Goal: Entertainment & Leisure: Consume media (video, audio)

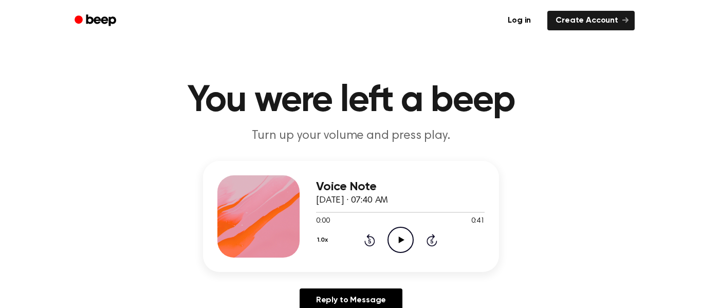
click at [400, 240] on icon at bounding box center [401, 239] width 6 height 7
click at [401, 242] on icon at bounding box center [400, 239] width 5 height 7
click at [366, 244] on icon "Rewind 5 seconds" at bounding box center [369, 239] width 11 height 13
click at [406, 243] on icon "Play Audio" at bounding box center [401, 240] width 26 height 26
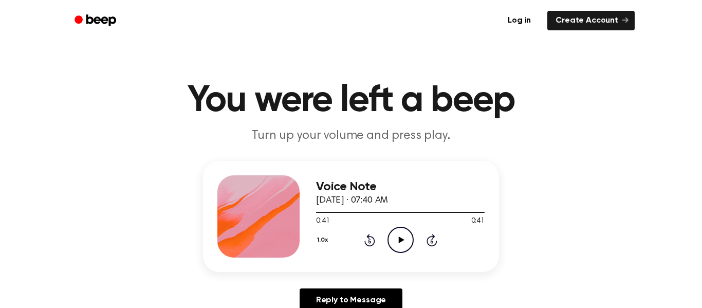
click at [402, 243] on icon "Play Audio" at bounding box center [401, 240] width 26 height 26
click at [411, 214] on span at bounding box center [410, 212] width 8 height 8
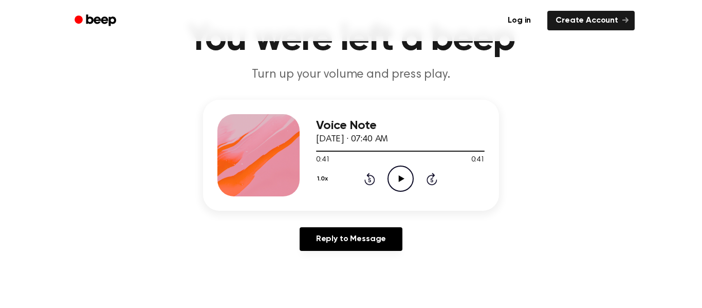
scroll to position [8, 0]
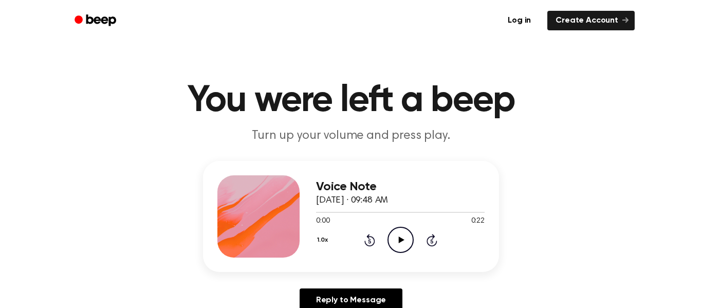
click at [408, 241] on icon "Play Audio" at bounding box center [401, 240] width 26 height 26
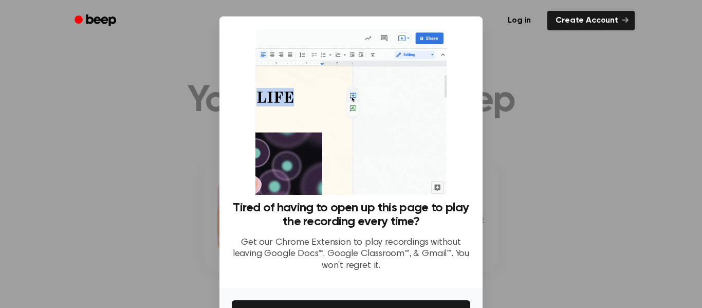
click at [652, 197] on div at bounding box center [351, 154] width 702 height 308
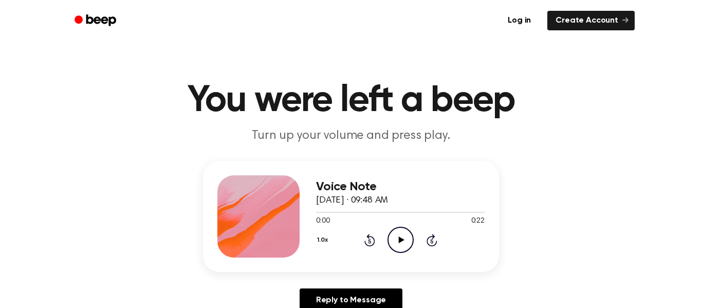
click at [397, 236] on icon "Play Audio" at bounding box center [401, 240] width 26 height 26
